Goal: Navigation & Orientation: Find specific page/section

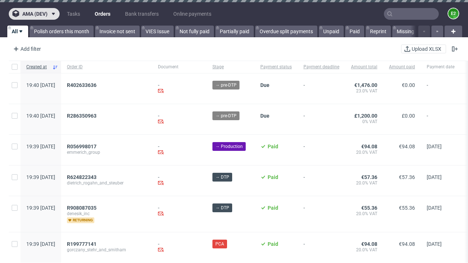
click at [34, 14] on span "ama (dev)" at bounding box center [34, 13] width 25 height 5
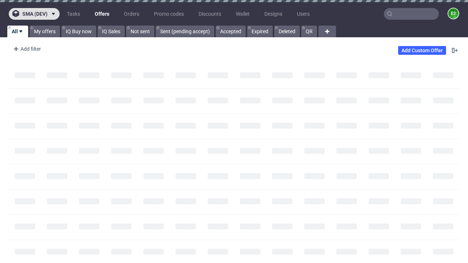
click at [34, 14] on span "sma (dev)" at bounding box center [34, 13] width 25 height 5
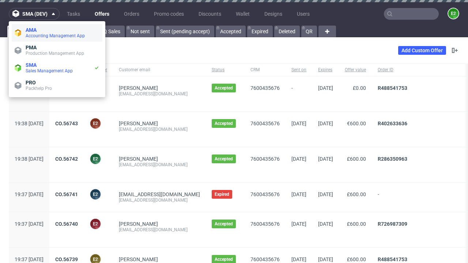
click at [57, 33] on span "Accounting Management App" at bounding box center [63, 36] width 74 height 6
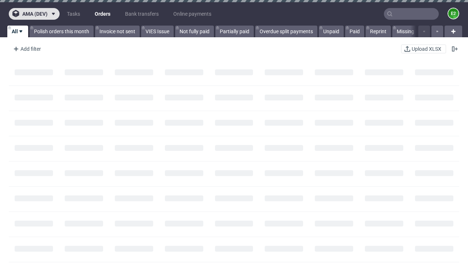
click at [34, 14] on span "ama (dev)" at bounding box center [34, 13] width 25 height 5
